Goal: Information Seeking & Learning: Find specific fact

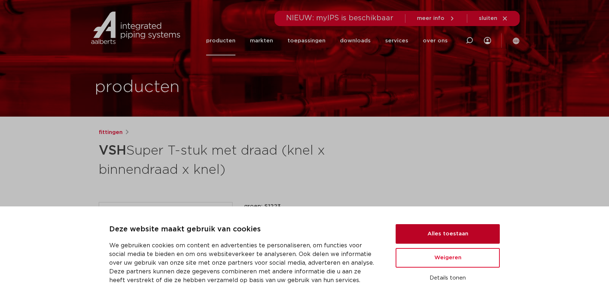
click at [437, 236] on button "Alles toestaan" at bounding box center [448, 234] width 104 height 20
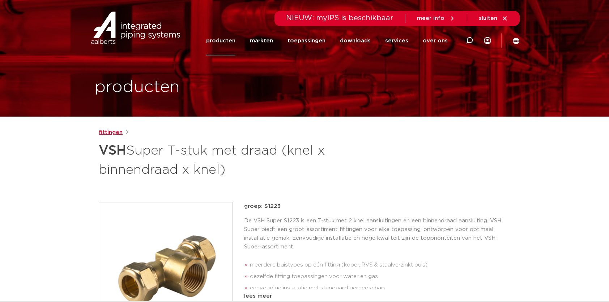
click at [114, 131] on link "fittingen" at bounding box center [111, 132] width 24 height 9
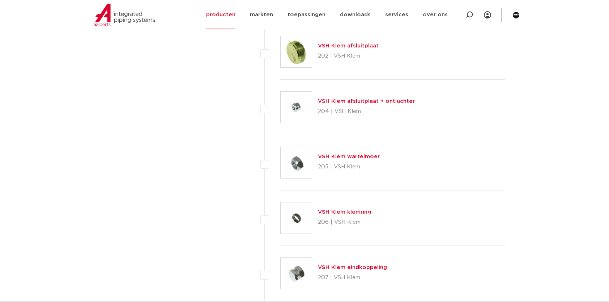
scroll to position [1448, 0]
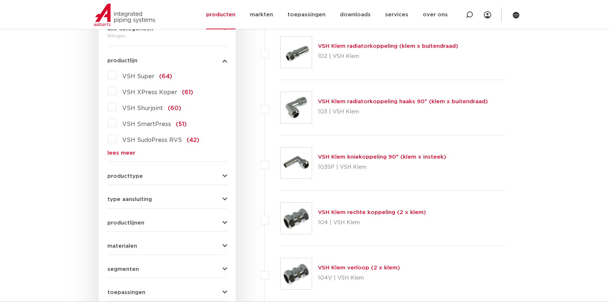
scroll to position [181, 0]
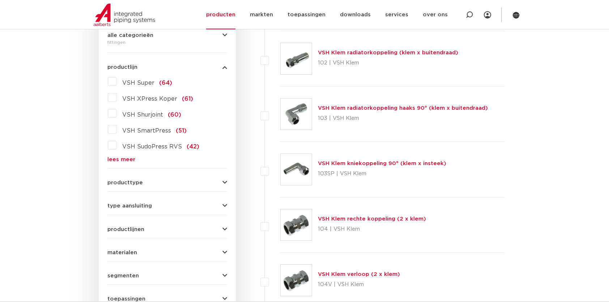
click at [117, 97] on label "VSH XPress Koper (61)" at bounding box center [155, 98] width 77 height 12
click at [0, 0] on input "VSH XPress Koper (61)" at bounding box center [0, 0] width 0 height 0
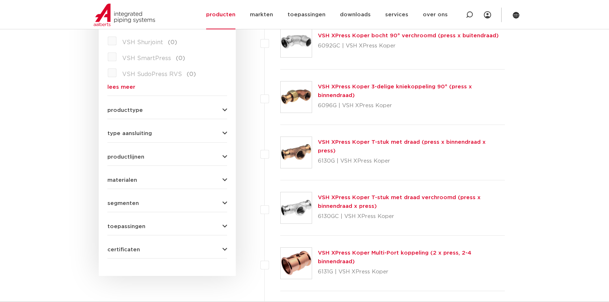
scroll to position [109, 0]
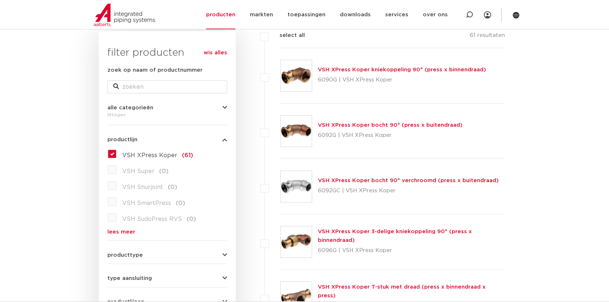
click at [123, 232] on link "lees meer" at bounding box center [167, 231] width 120 height 5
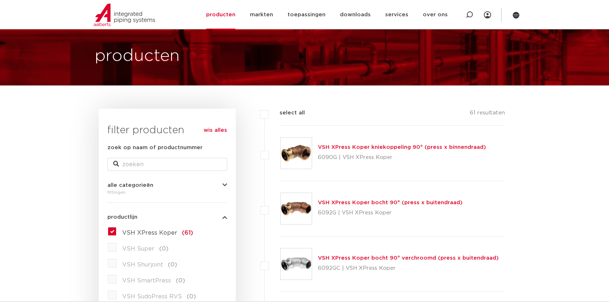
scroll to position [0, 0]
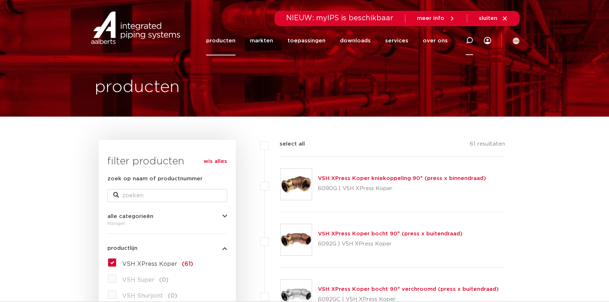
click at [467, 39] on icon at bounding box center [469, 40] width 7 height 7
paste input "0871805"
type input "0871805"
click button "Zoeken" at bounding box center [0, 0] width 0 height 0
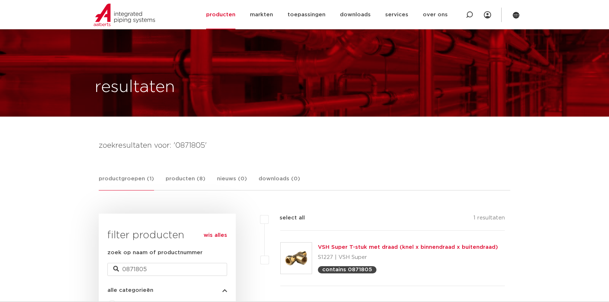
scroll to position [109, 0]
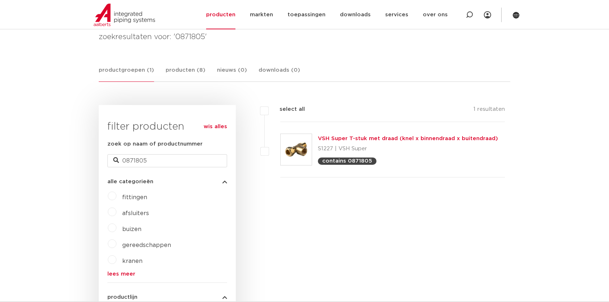
click at [391, 138] on link "VSH Super T-stuk met draad (knel x binnendraad x buitendraad)" at bounding box center [408, 138] width 180 height 5
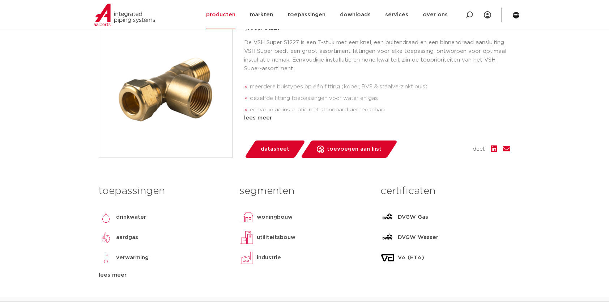
scroll to position [217, 0]
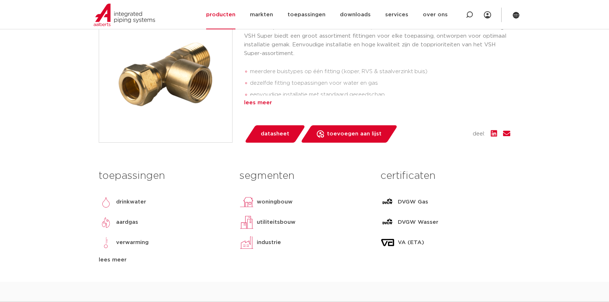
click at [264, 103] on div "lees meer" at bounding box center [377, 102] width 266 height 9
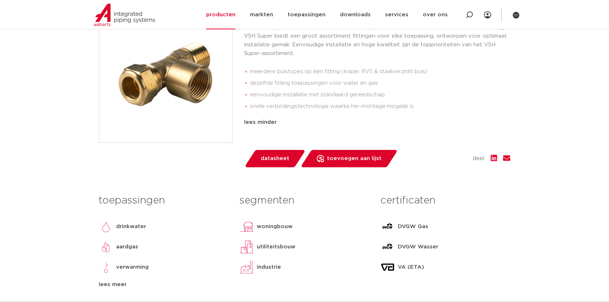
click at [273, 156] on span "datasheet" at bounding box center [275, 159] width 29 height 12
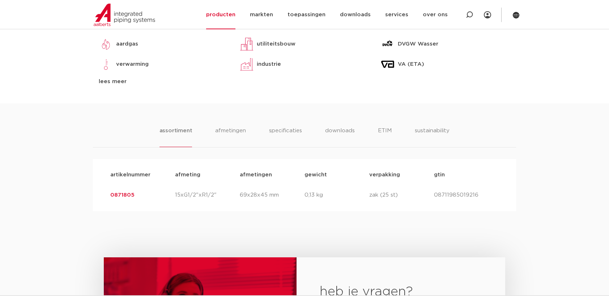
scroll to position [304, 0]
